Goal: Information Seeking & Learning: Check status

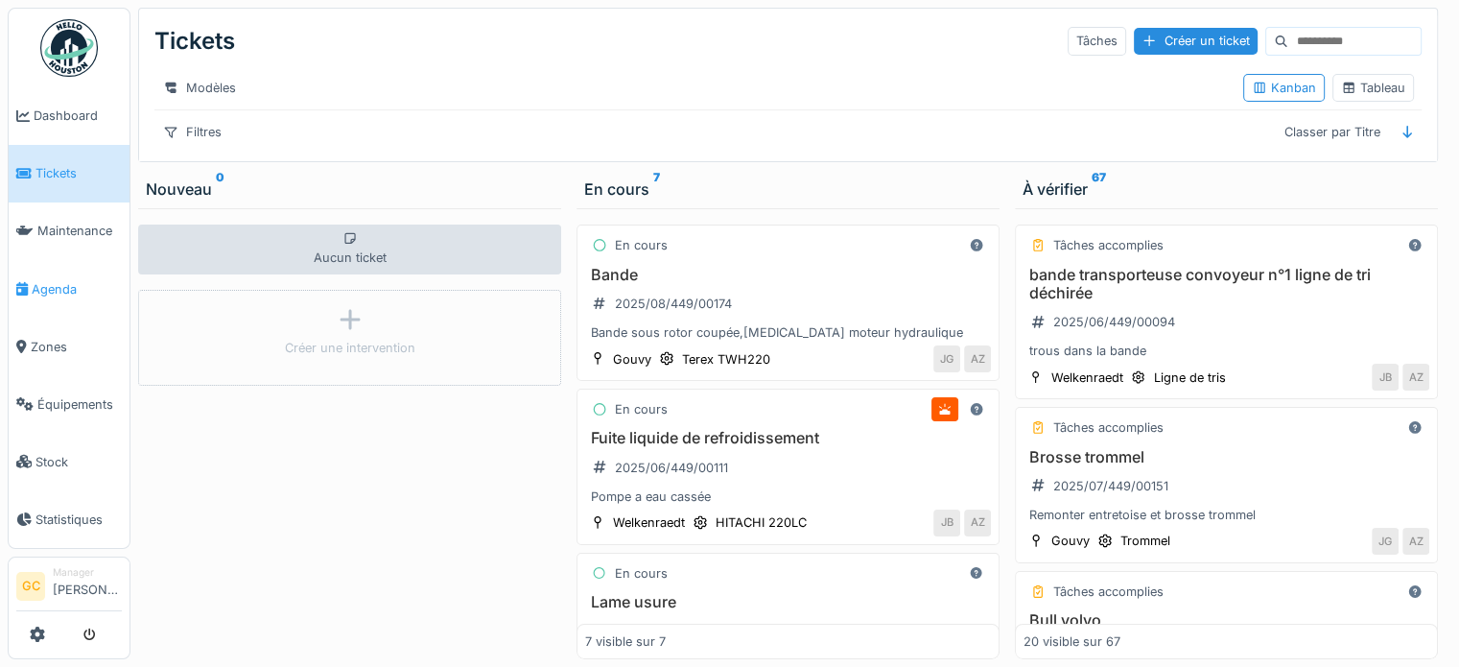
click at [66, 280] on span "Agenda" at bounding box center [77, 289] width 90 height 18
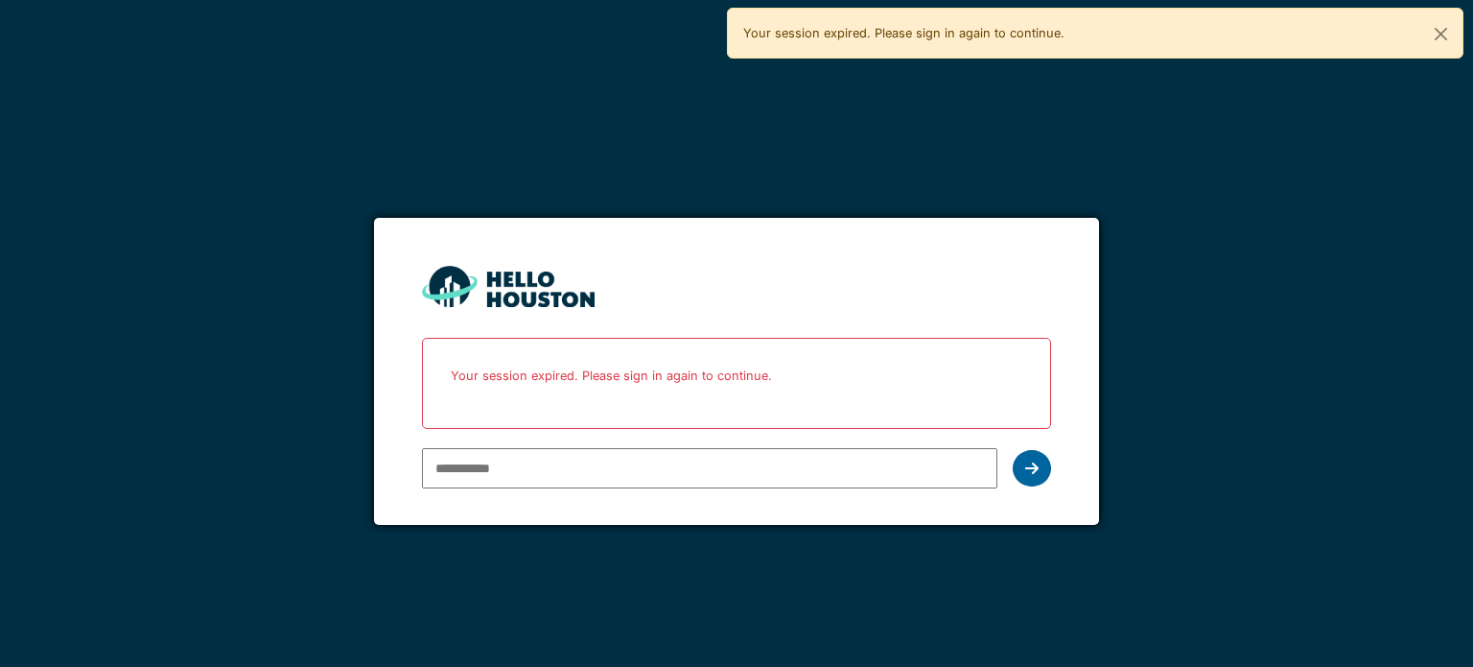
type input "**********"
click at [1032, 467] on icon at bounding box center [1031, 467] width 13 height 15
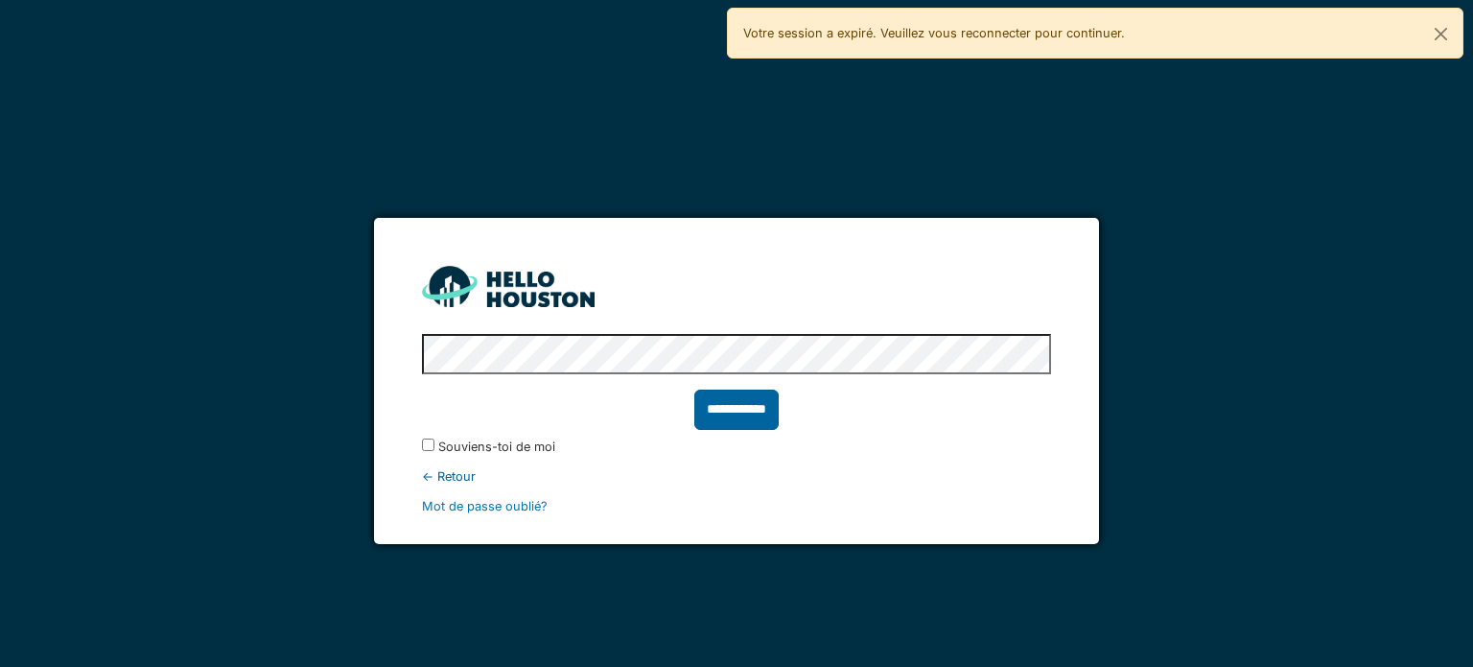
click at [733, 415] on input "**********" at bounding box center [736, 409] width 84 height 40
type input "******"
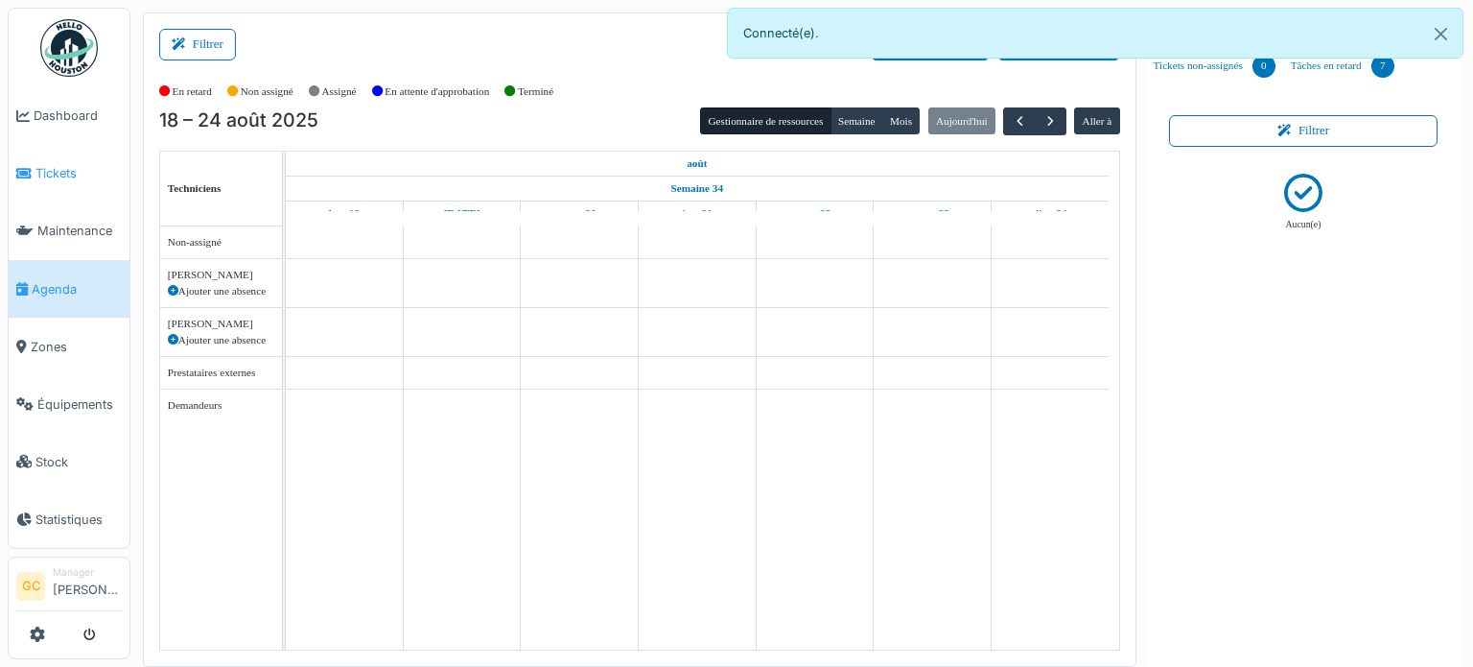
click at [51, 168] on span "Tickets" at bounding box center [78, 173] width 86 height 18
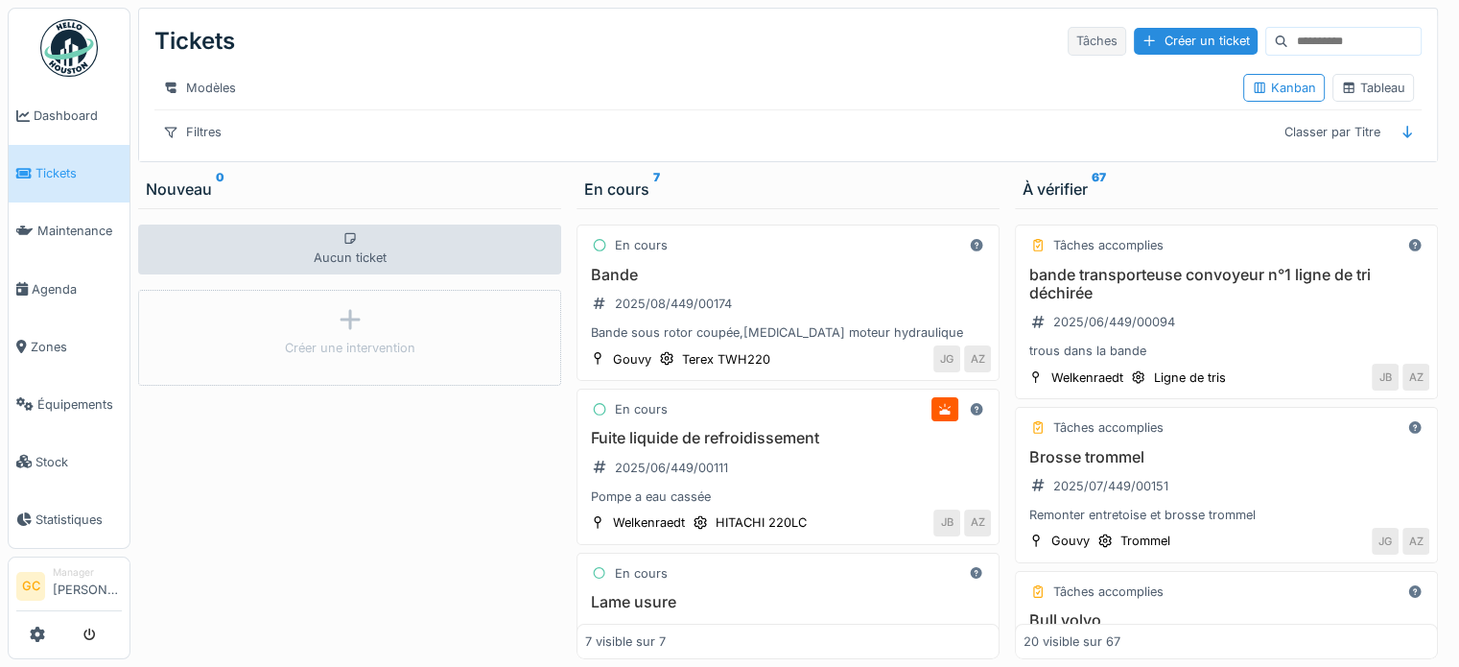
click at [1068, 35] on div "Tâches" at bounding box center [1097, 41] width 59 height 28
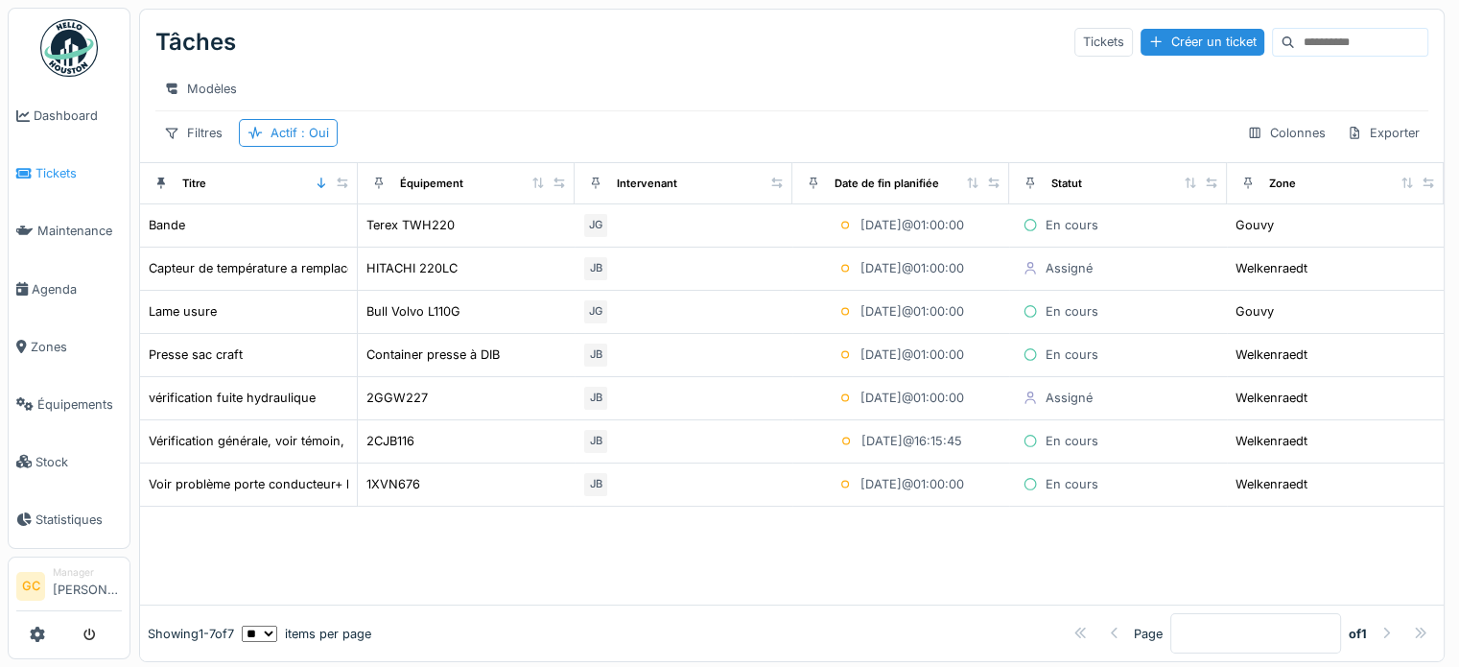
click at [59, 169] on span "Tickets" at bounding box center [78, 173] width 86 height 18
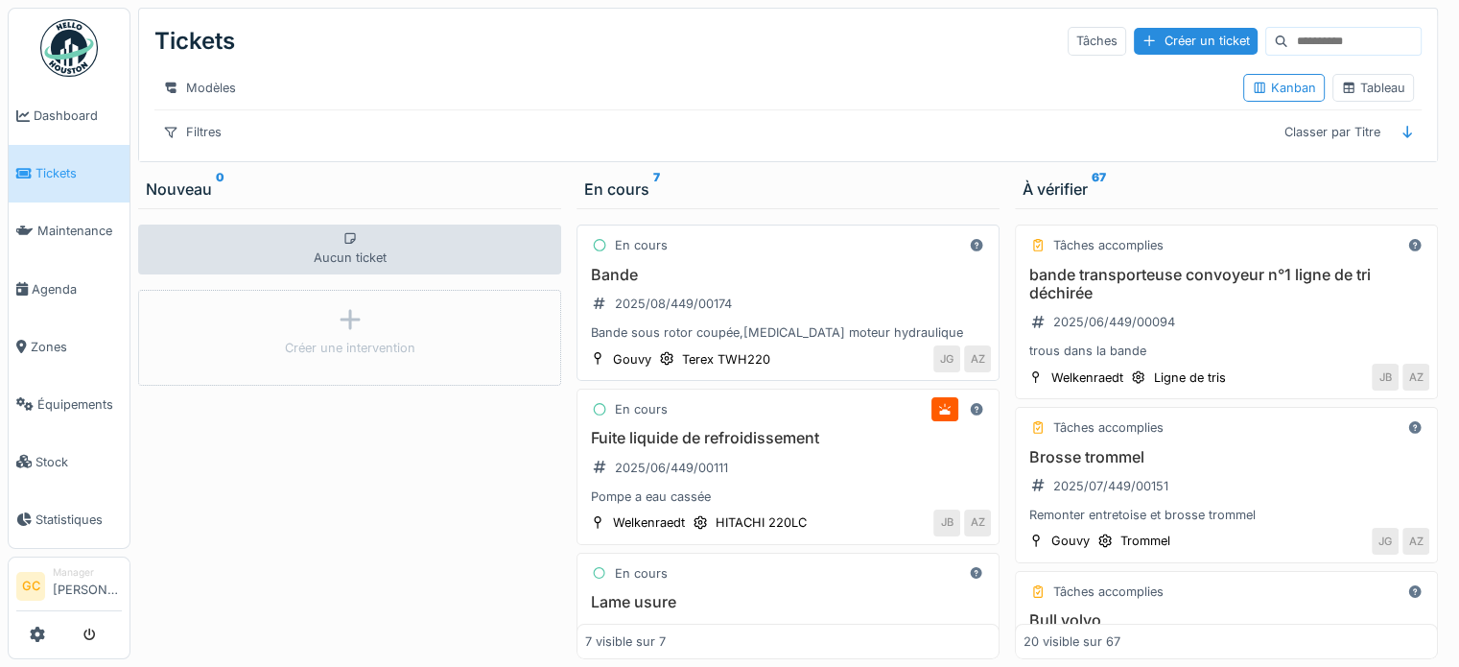
click at [787, 307] on div "Bande 2025/08/449/00174 Bande sous rotor coupée,[MEDICAL_DATA] moteur hydrauliq…" at bounding box center [788, 304] width 406 height 77
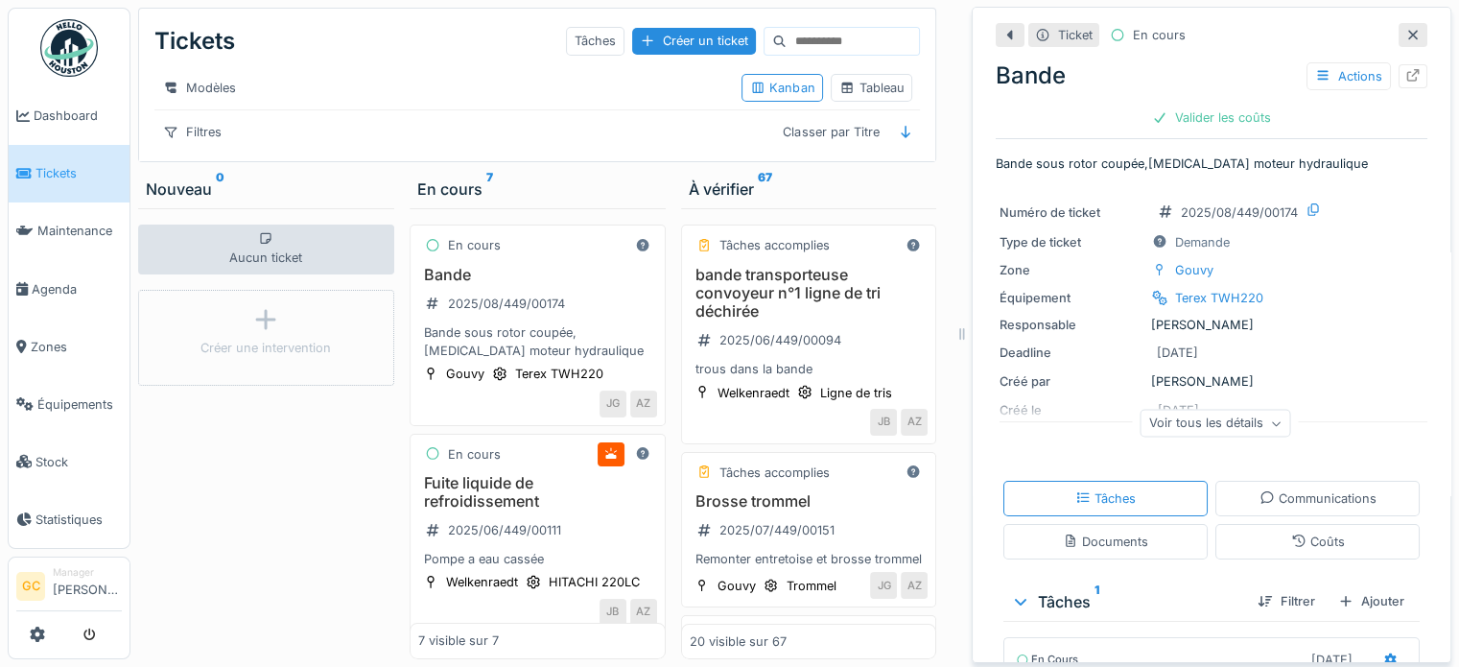
click at [1405, 30] on icon at bounding box center [1412, 35] width 15 height 12
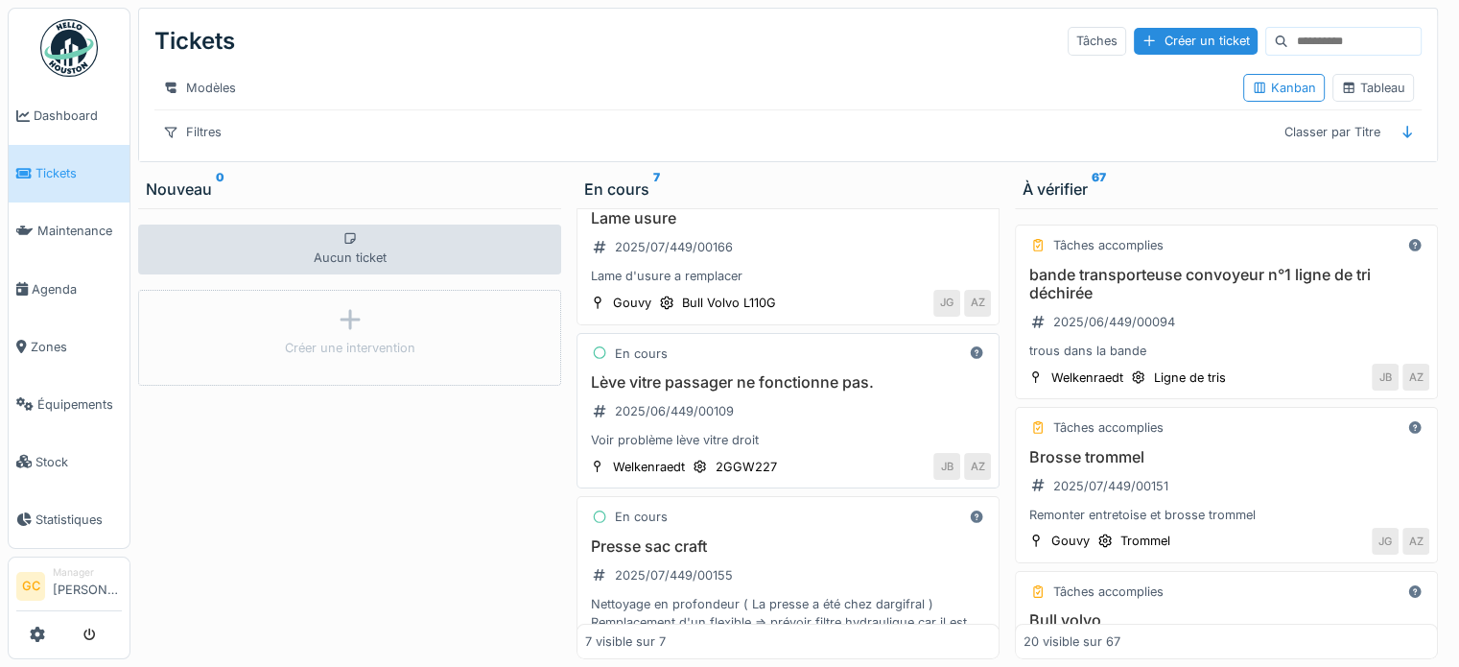
scroll to position [288, 0]
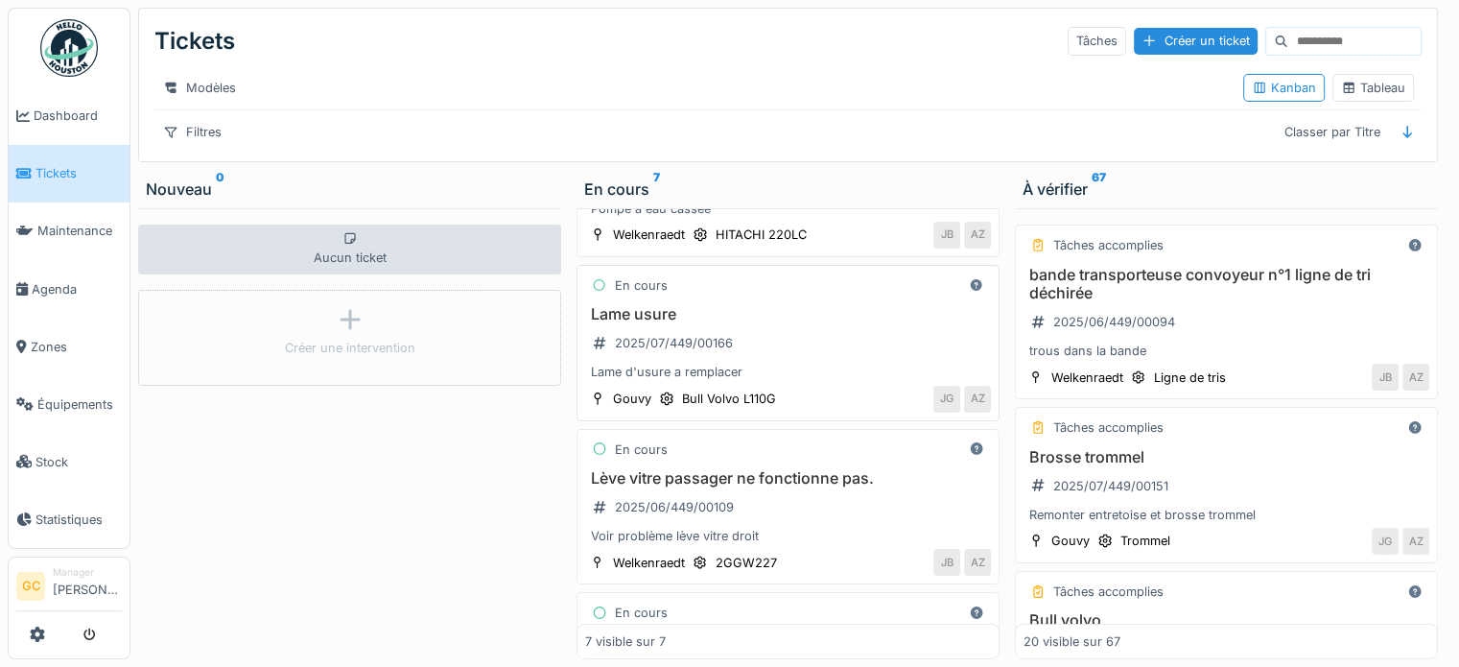
click at [775, 341] on div "Lame usure 2025/07/449/00166 Lame d'usure a remplacer" at bounding box center [788, 343] width 406 height 77
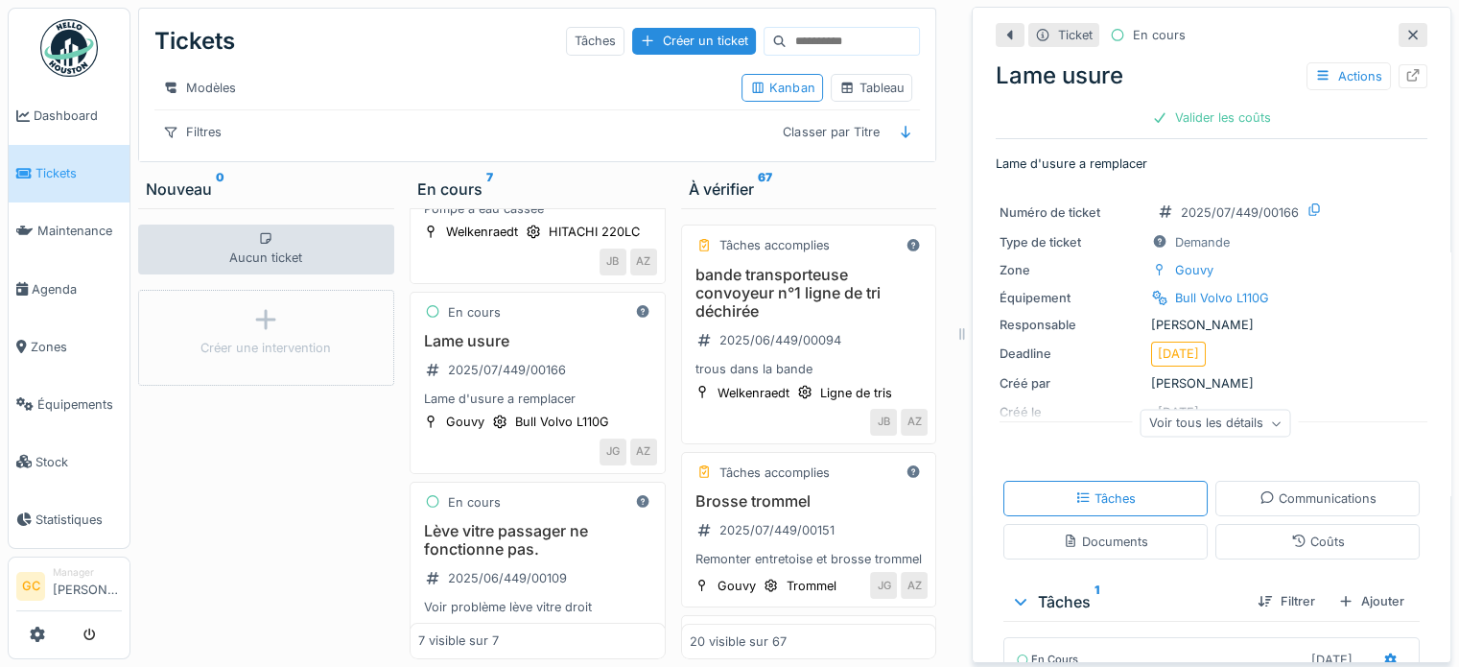
click at [1405, 29] on icon at bounding box center [1412, 35] width 15 height 12
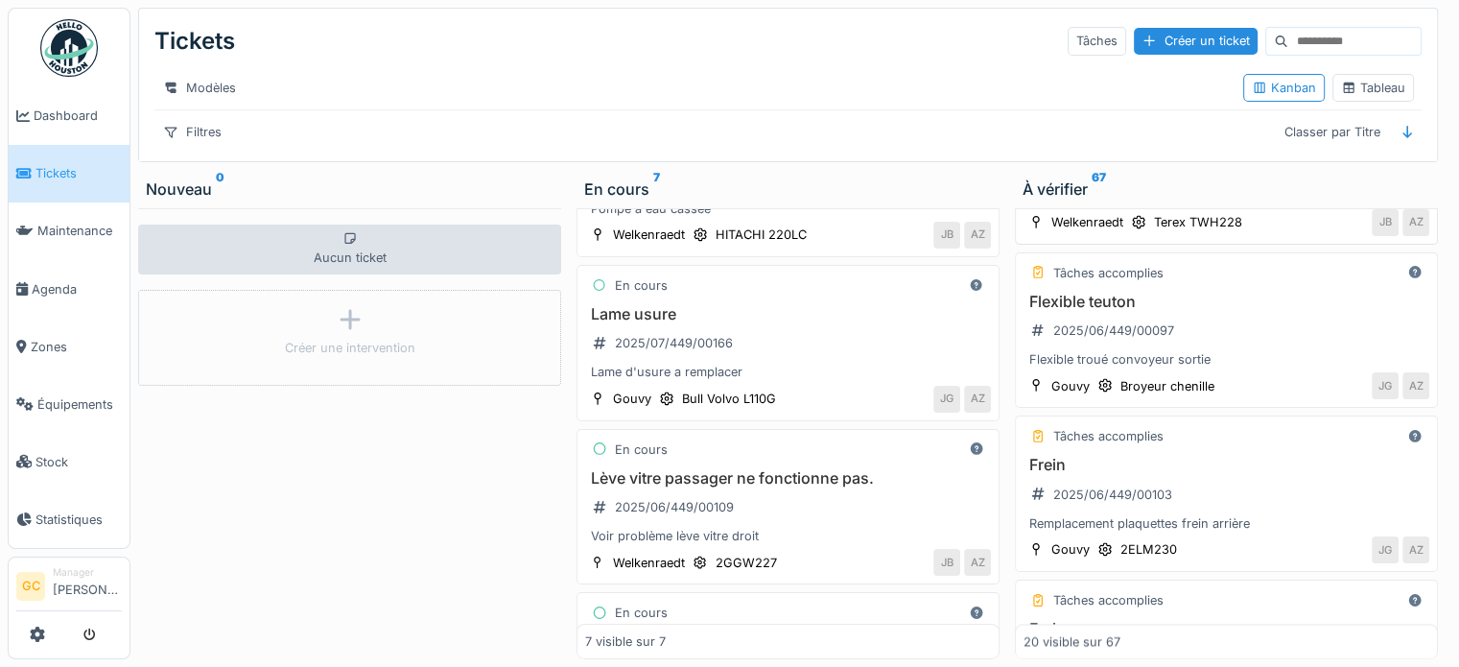
scroll to position [2908, 0]
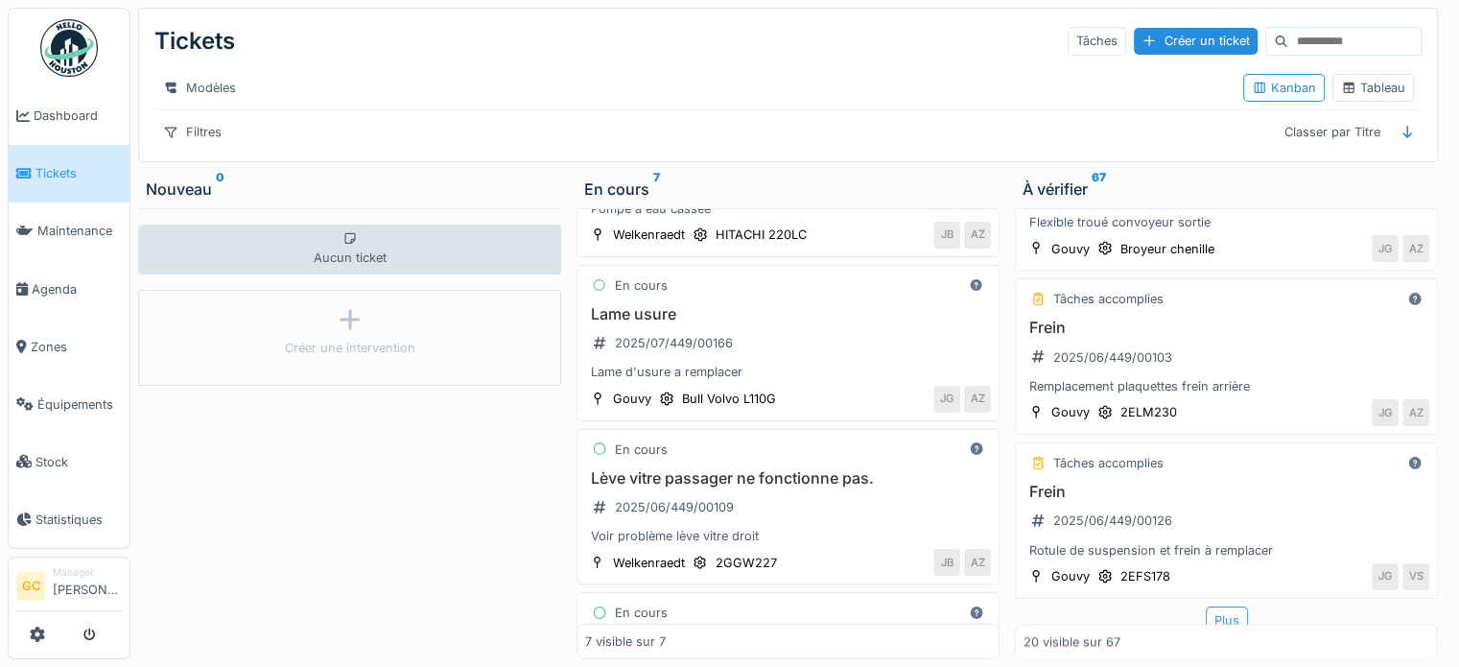
click at [1211, 606] on div "Plus" at bounding box center [1227, 620] width 42 height 28
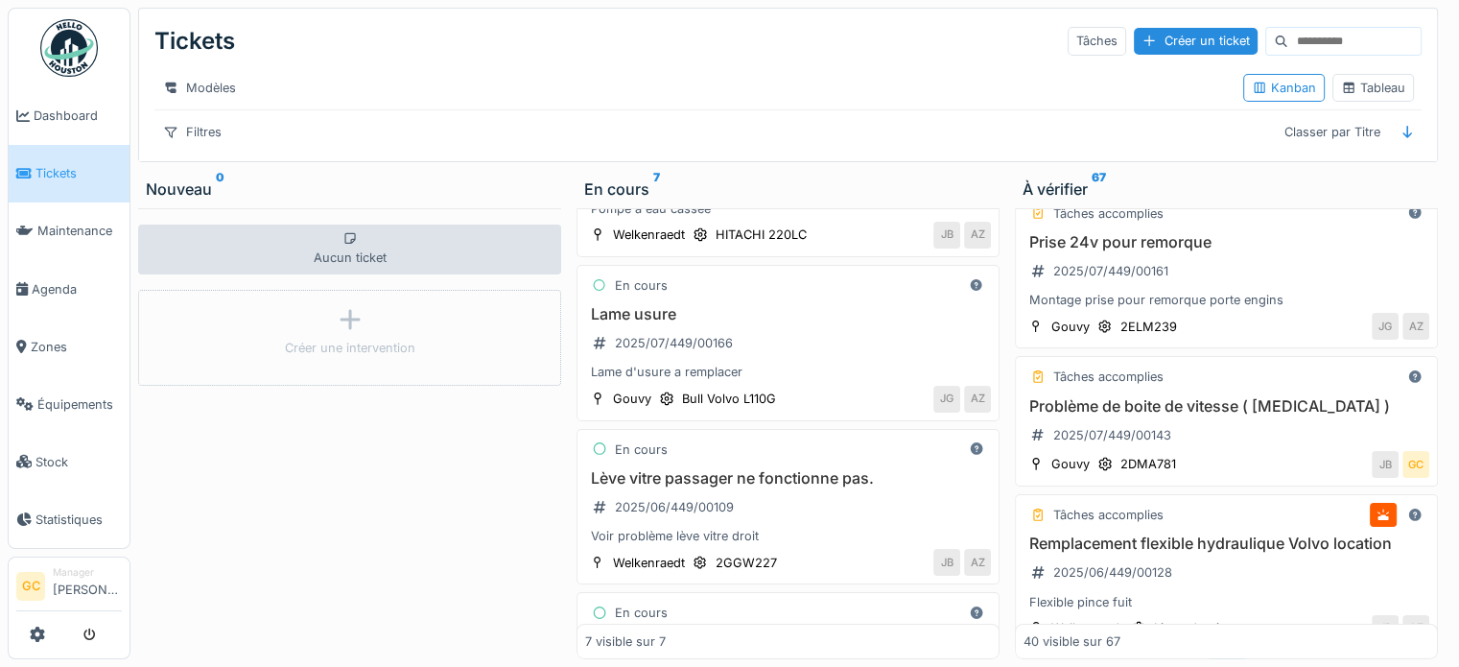
scroll to position [6146, 0]
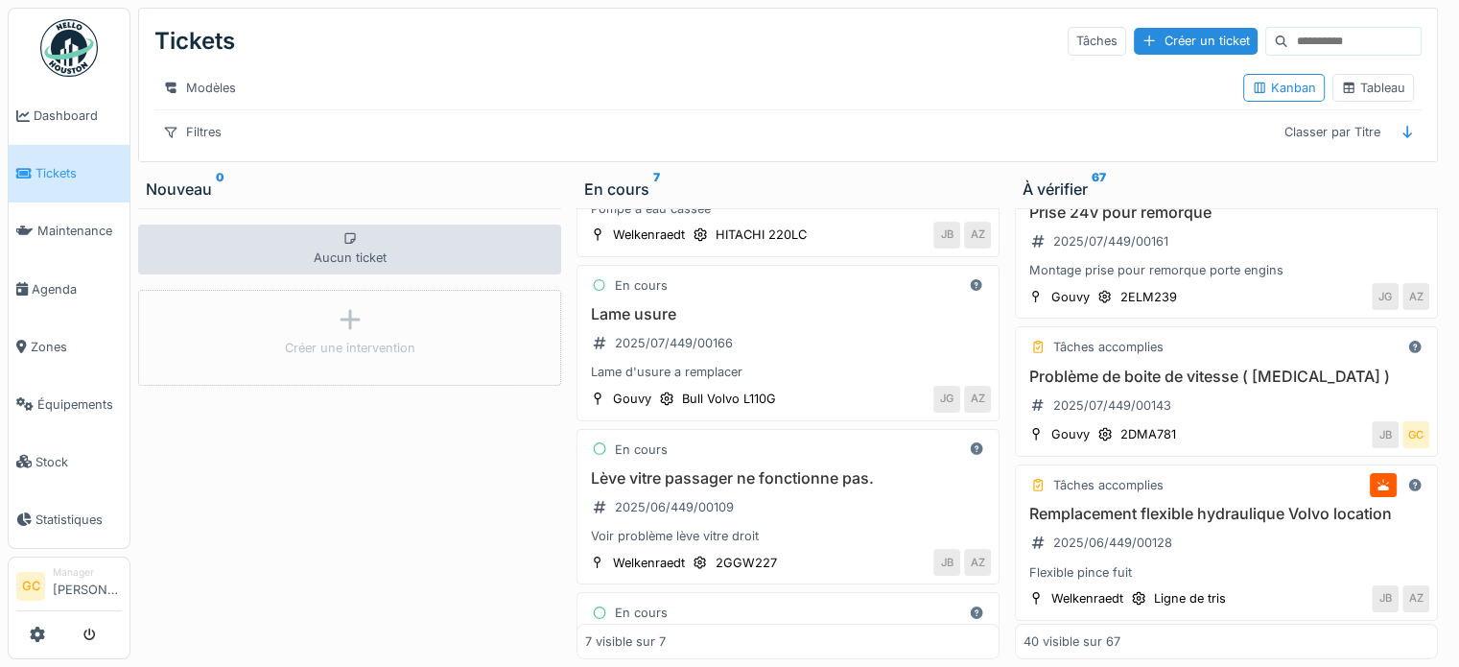
click at [1206, 628] on div "Plus" at bounding box center [1227, 642] width 42 height 28
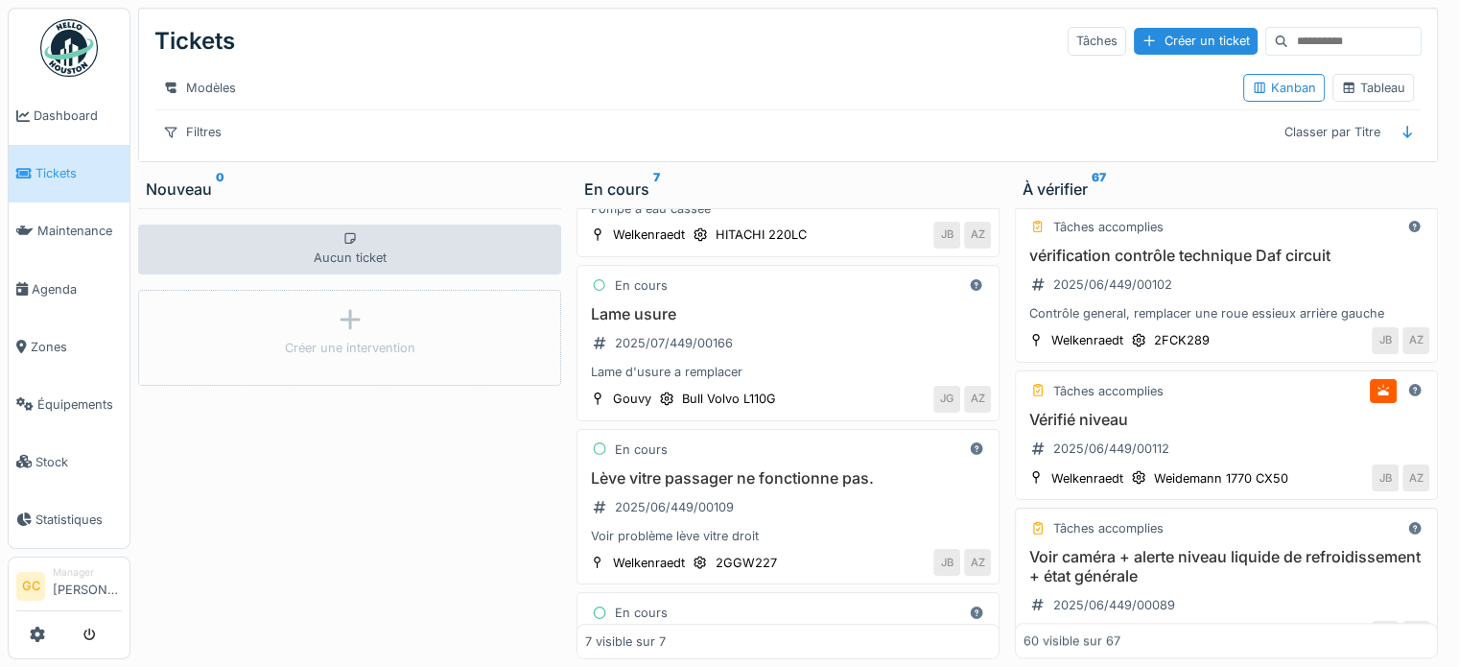
scroll to position [9396, 0]
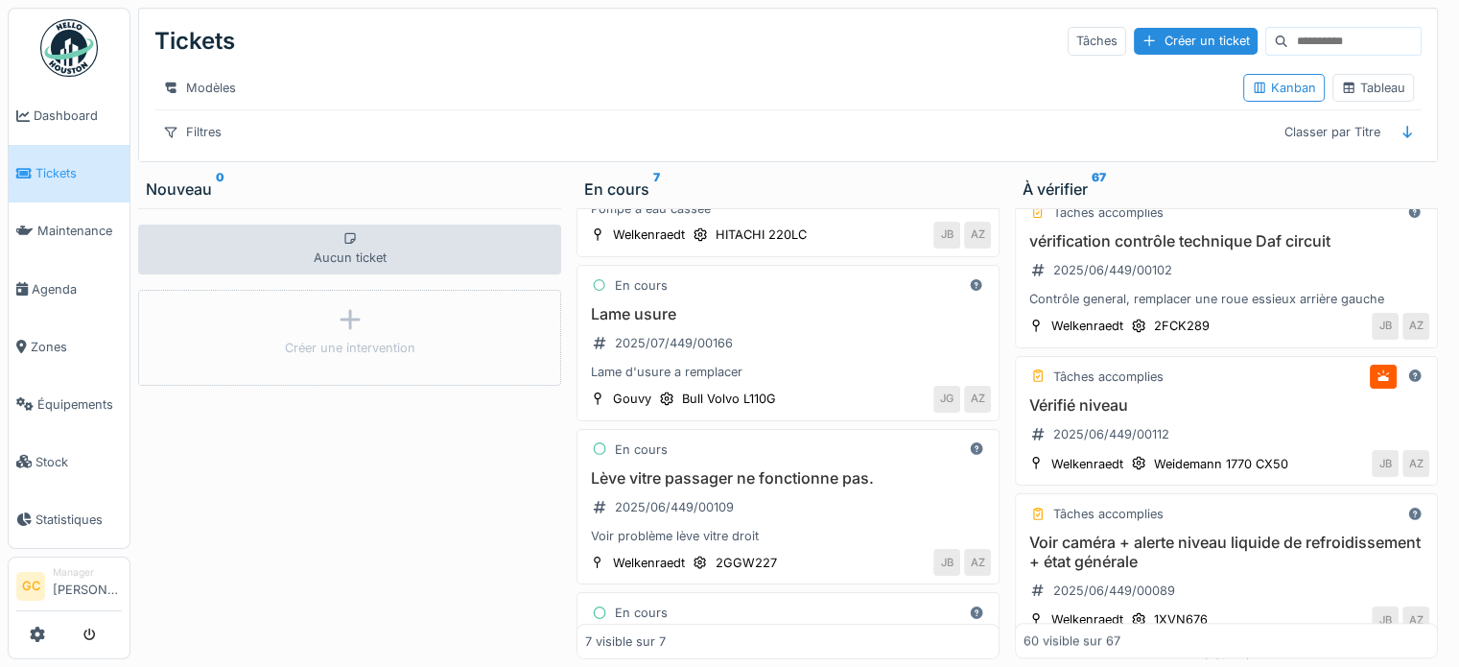
click at [1215, 649] on div "Plus" at bounding box center [1227, 663] width 42 height 28
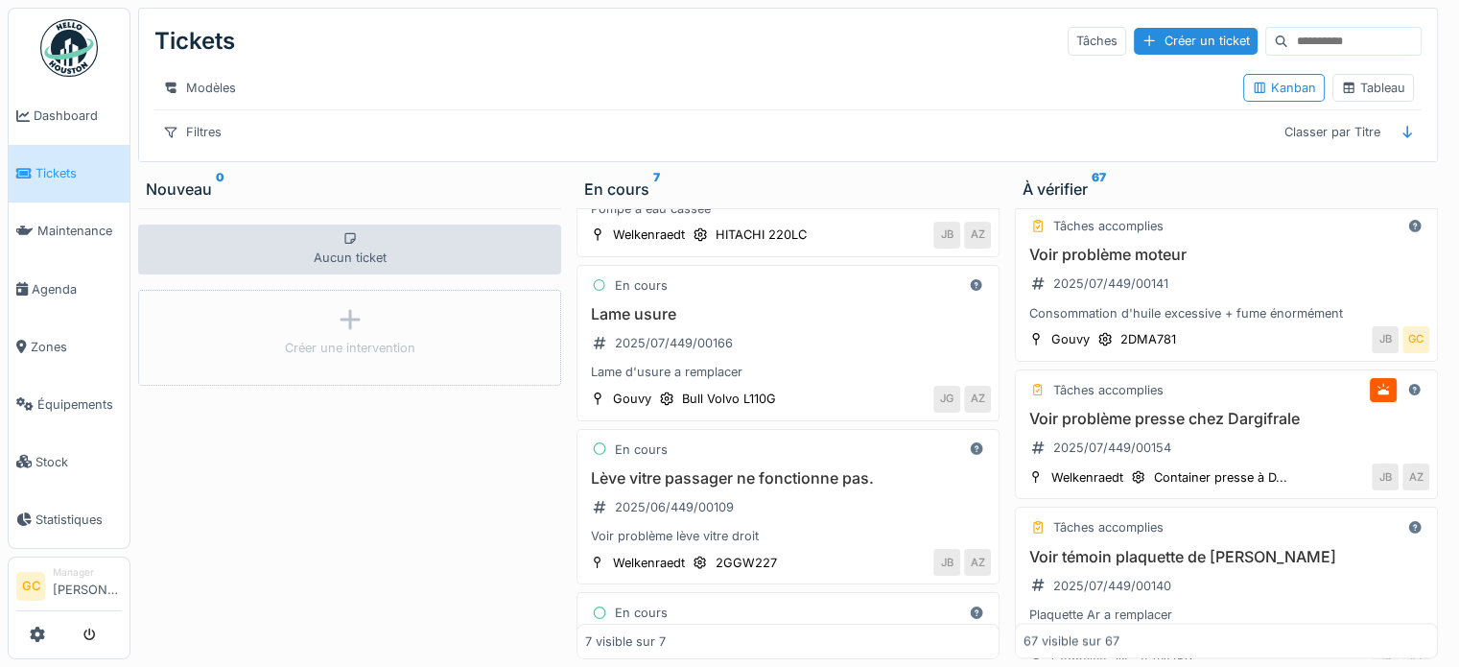
scroll to position [10484, 0]
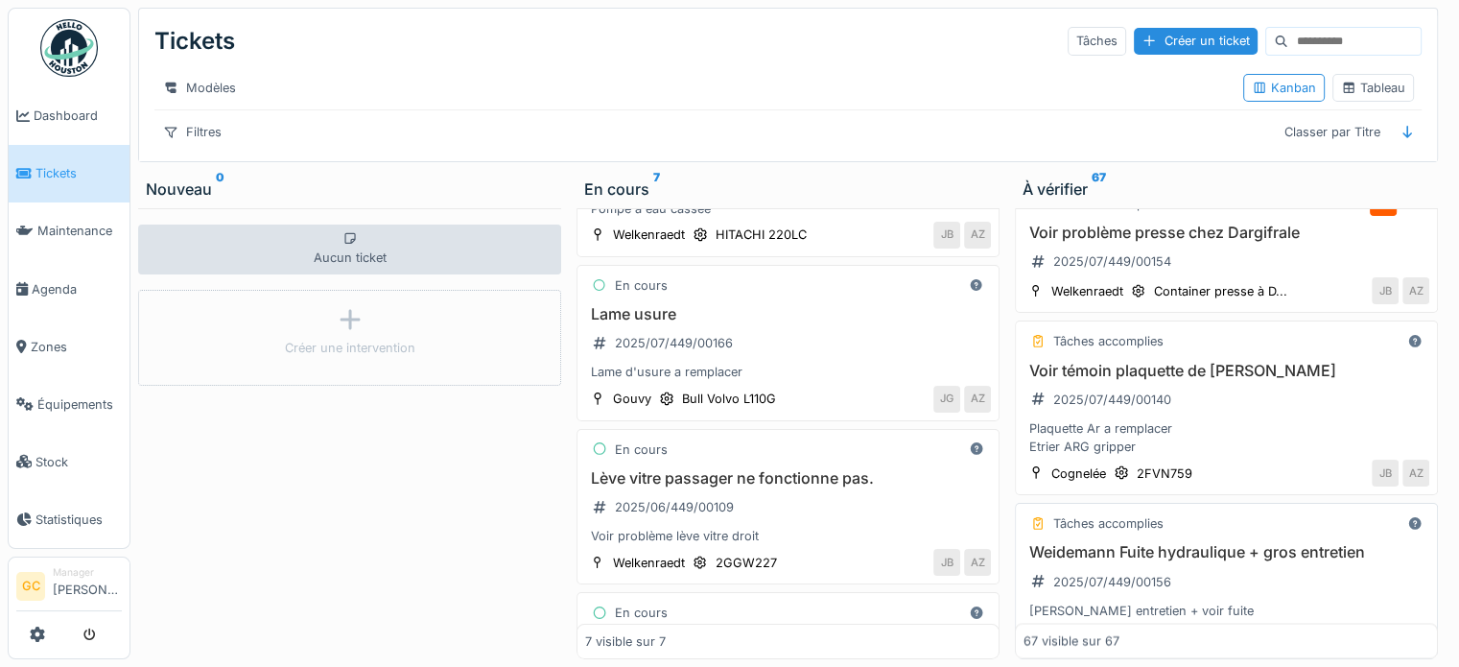
click at [1182, 543] on div "Weidemann Fuite hydraulique + gros entretien 2025/07/449/00156 Gros entretien +…" at bounding box center [1226, 581] width 406 height 77
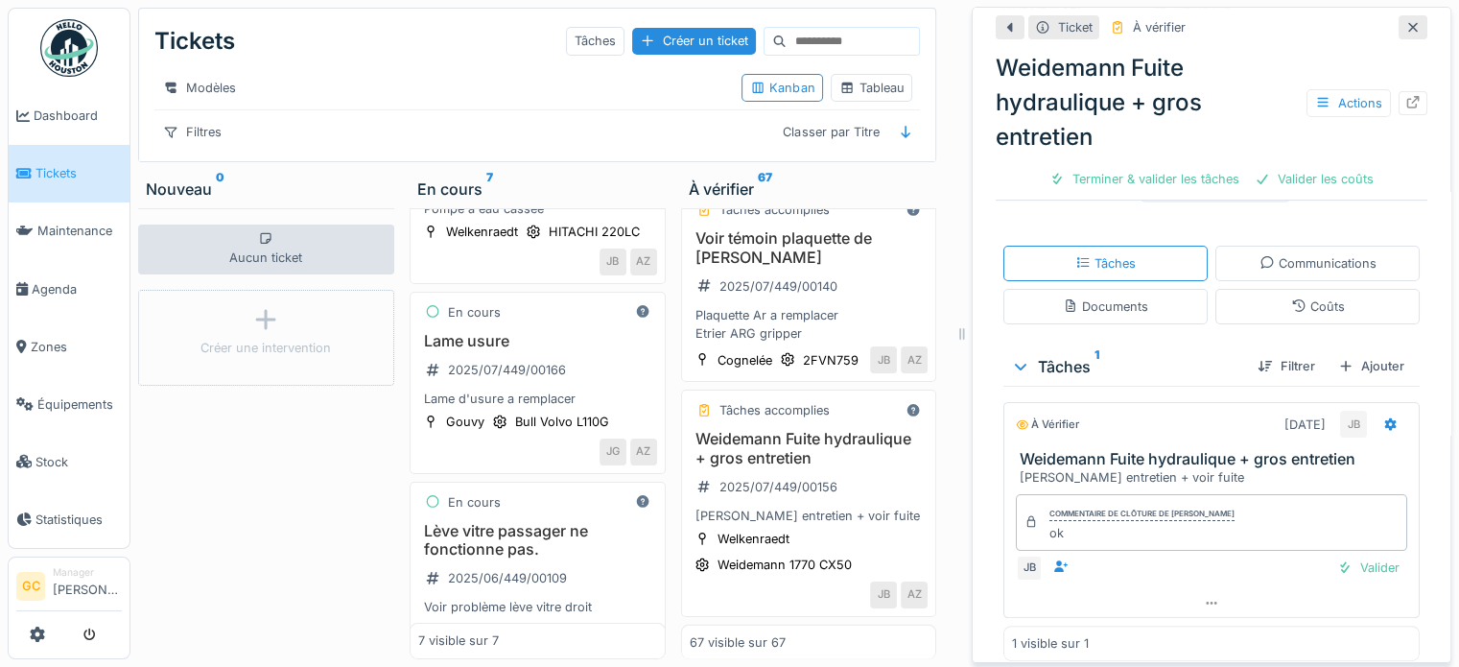
scroll to position [317, 0]
